Goal: Task Accomplishment & Management: Use online tool/utility

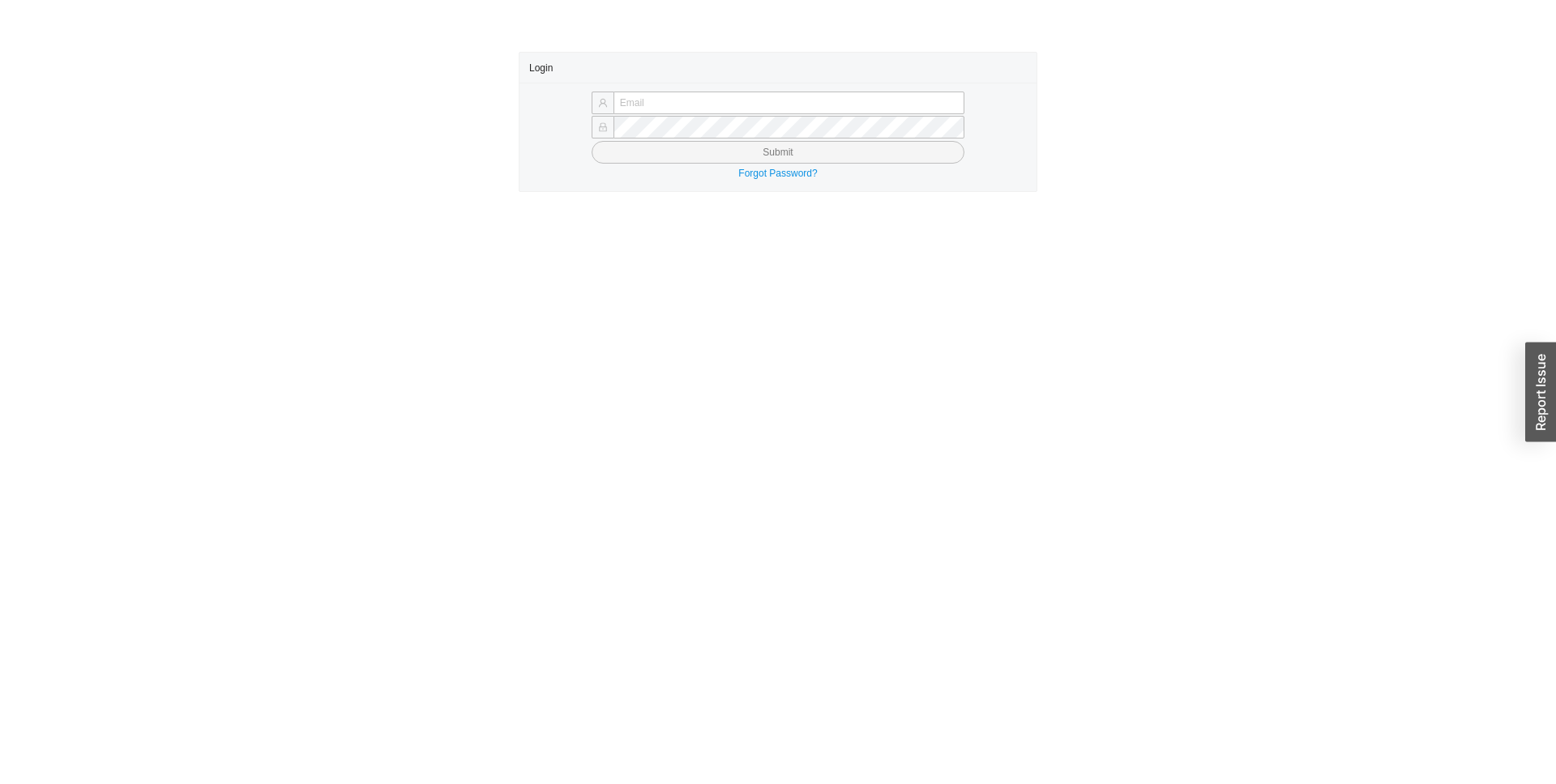
type input "rgreenberger@qualitybath.com"
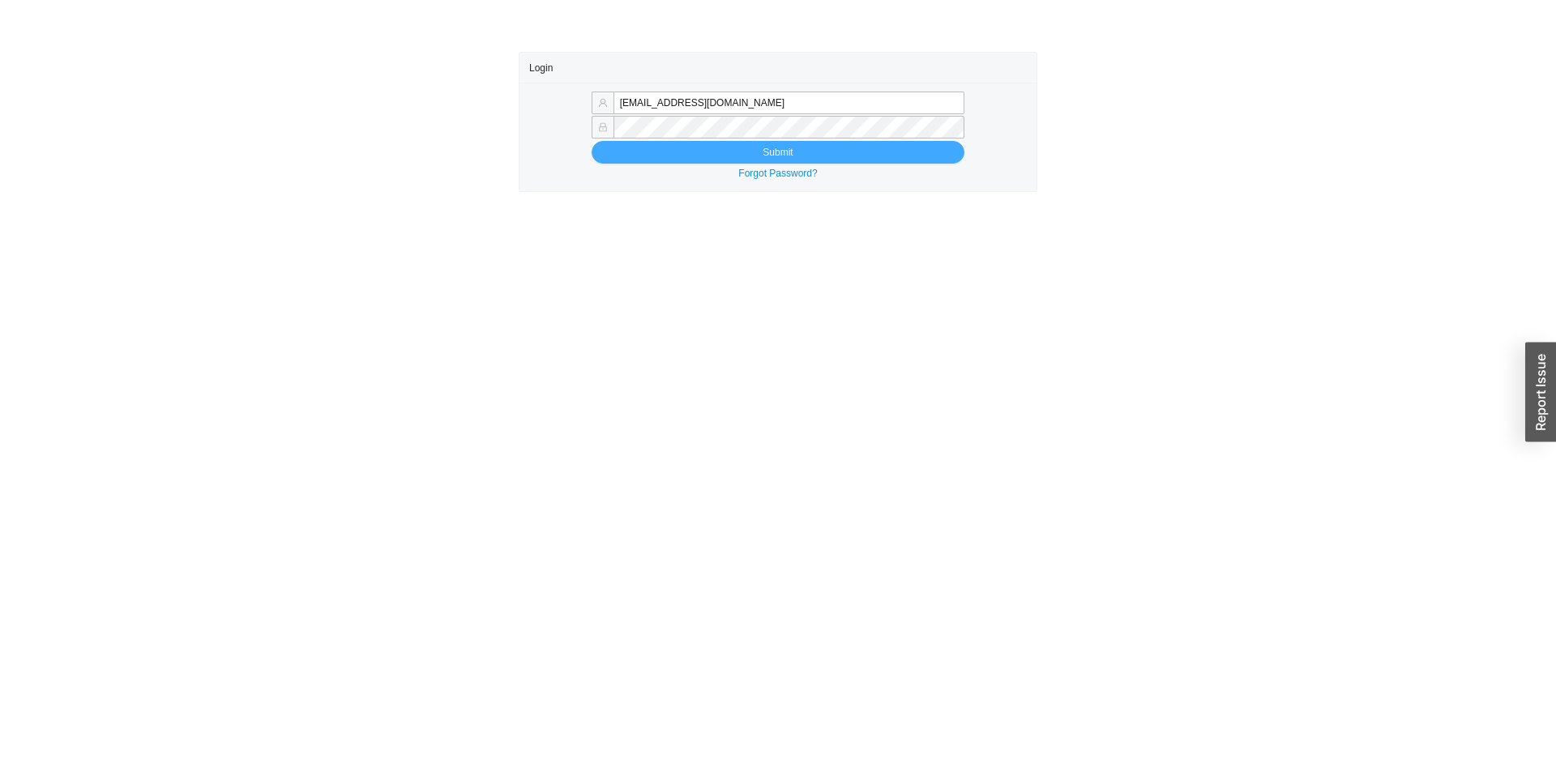
click at [710, 152] on button "Submit" at bounding box center [778, 152] width 372 height 23
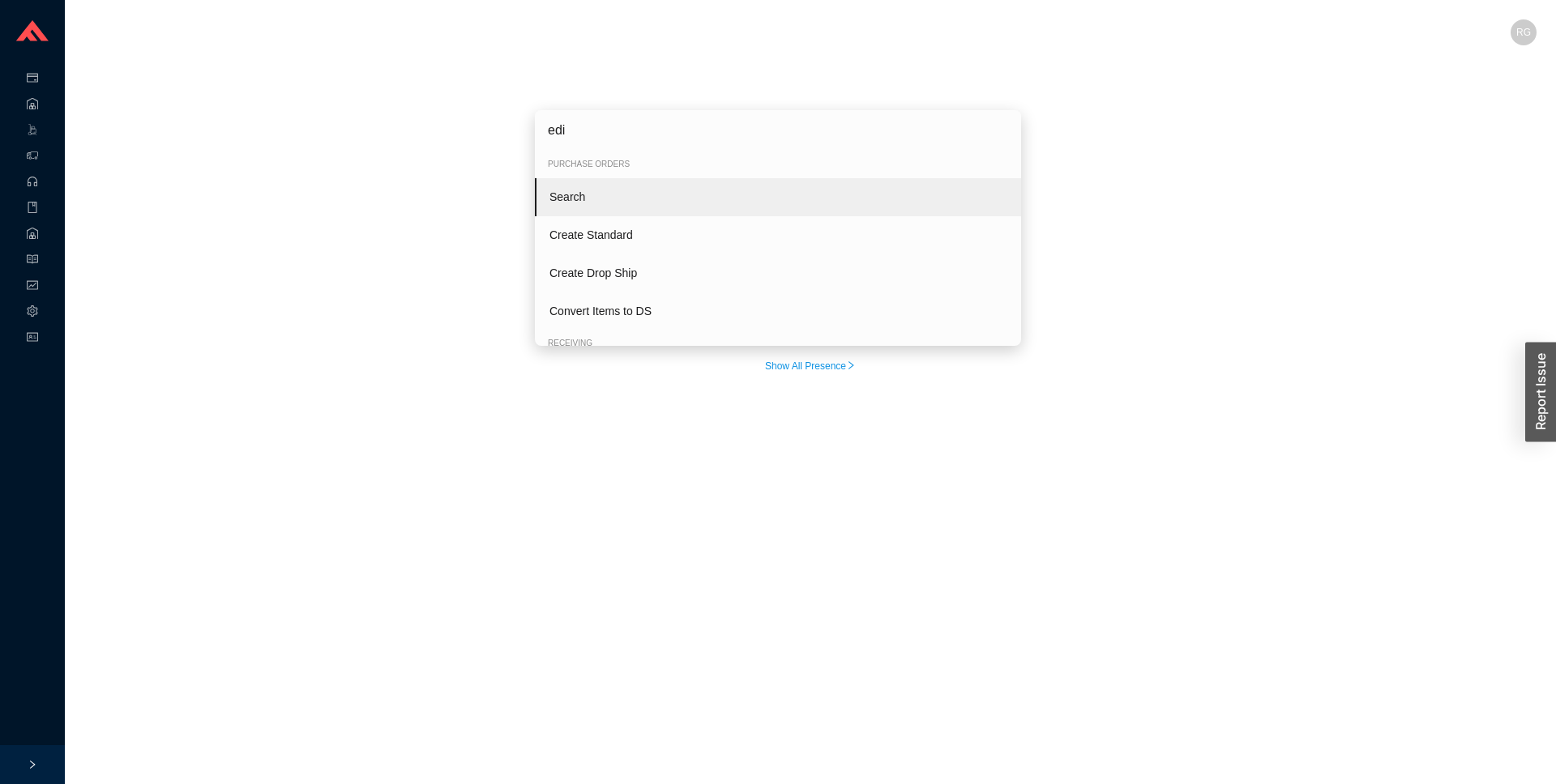
type input "edit"
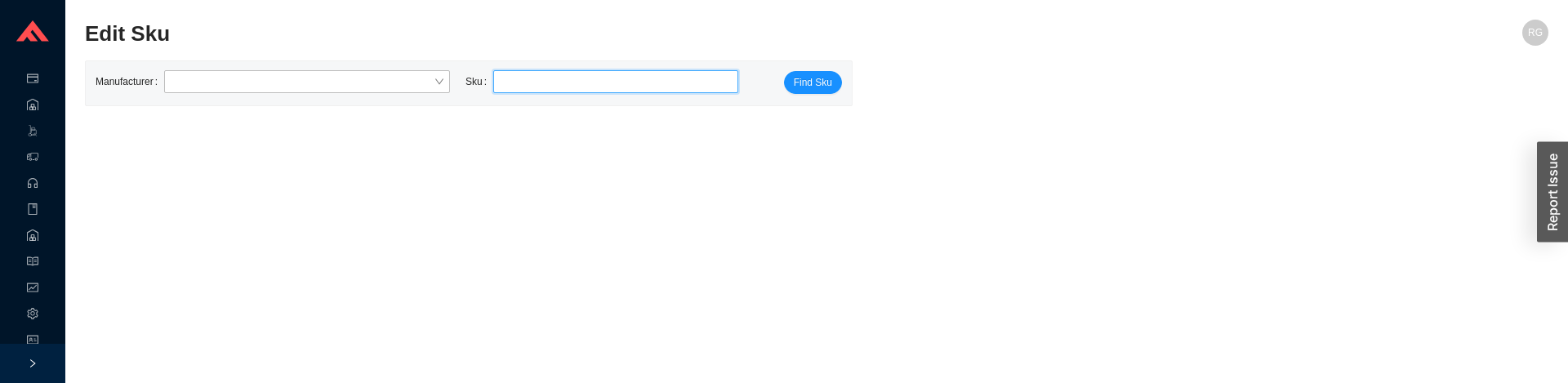
click at [576, 78] on input "search" at bounding box center [615, 82] width 232 height 21
paste input "E32806534L-06"
click at [575, 107] on span "E32806534L-06" at bounding box center [561, 111] width 70 height 11
type input "DRL E32806534L-06"
click at [805, 82] on span "Find Sku" at bounding box center [813, 82] width 39 height 17
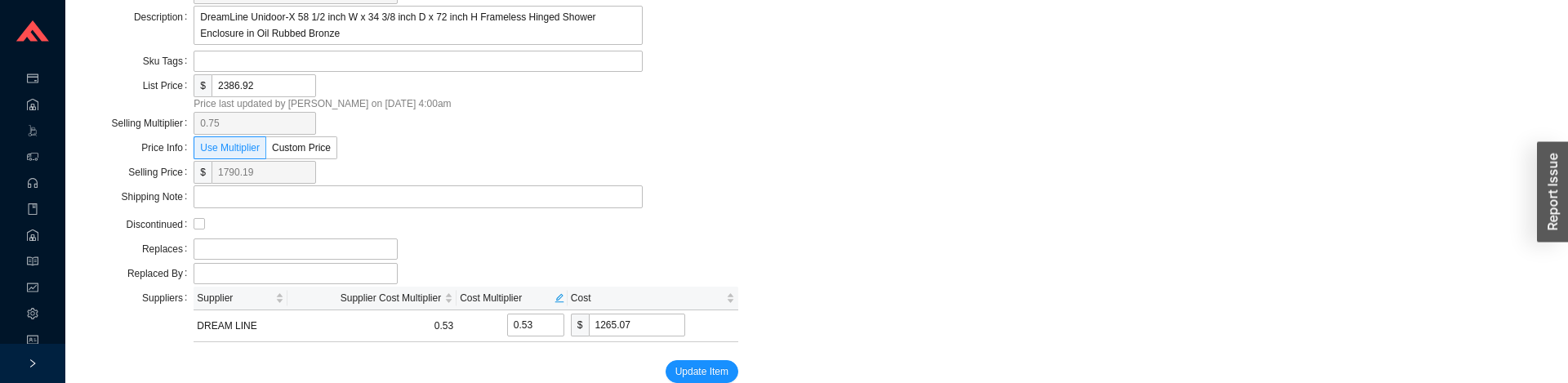
click at [979, 211] on div "DRL E32806534L-06 Convert to Kit Sku Note Manufacturer DreamLine Description Dr…" at bounding box center [816, 153] width 1463 height 459
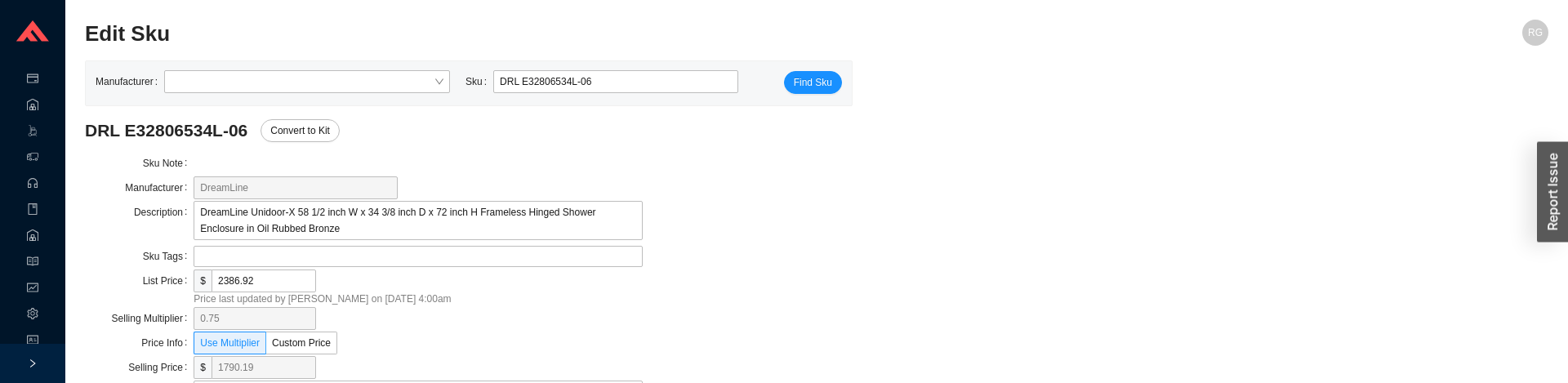
click at [900, 202] on div "DRL E32806534L-06 Convert to Kit Sku Note Manufacturer DreamLine Description Dr…" at bounding box center [816, 348] width 1463 height 459
